Goal: Navigation & Orientation: Find specific page/section

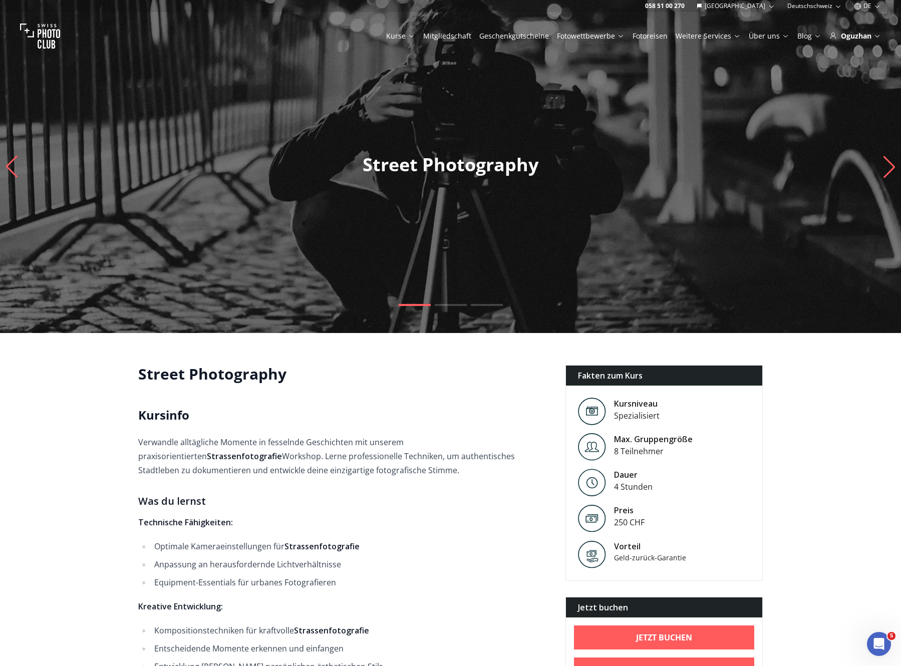
click at [42, 29] on img at bounding box center [40, 36] width 40 height 40
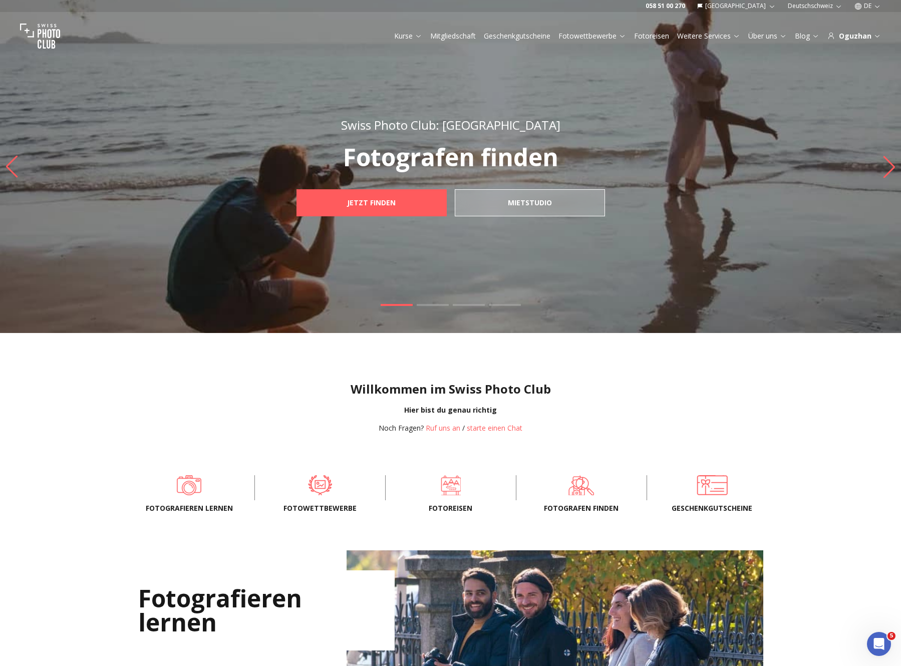
click at [861, 9] on button "DE" at bounding box center [867, 6] width 35 height 12
click at [867, 42] on link "en" at bounding box center [867, 46] width 21 height 12
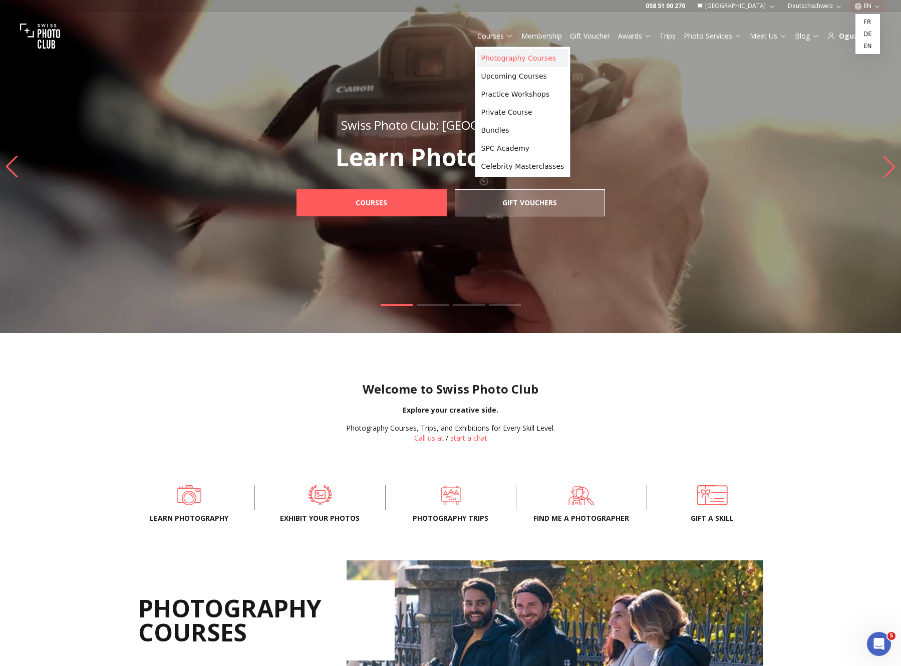
click at [492, 55] on link "Photography Courses" at bounding box center [522, 58] width 91 height 18
